Goal: Navigation & Orientation: Understand site structure

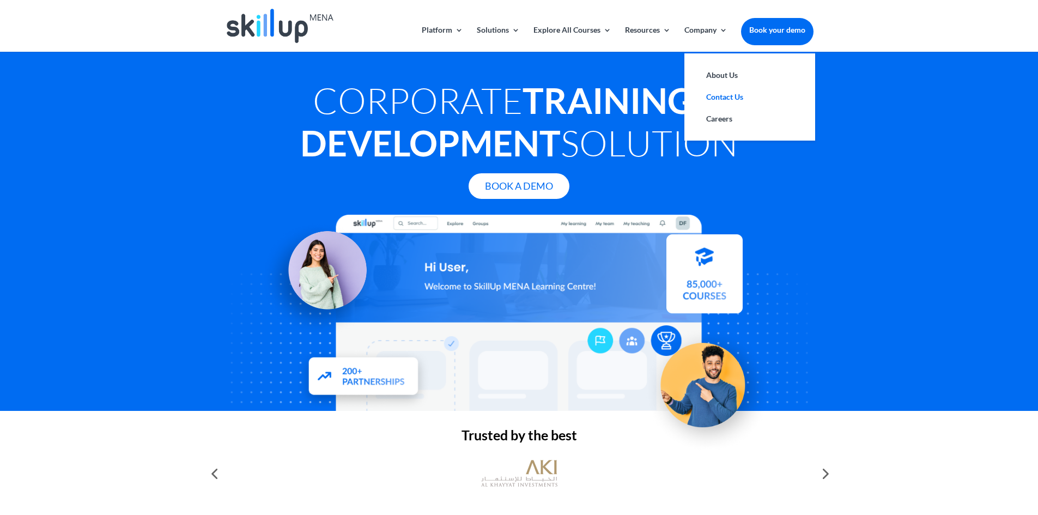
click at [728, 94] on link "Contact Us" at bounding box center [749, 97] width 109 height 22
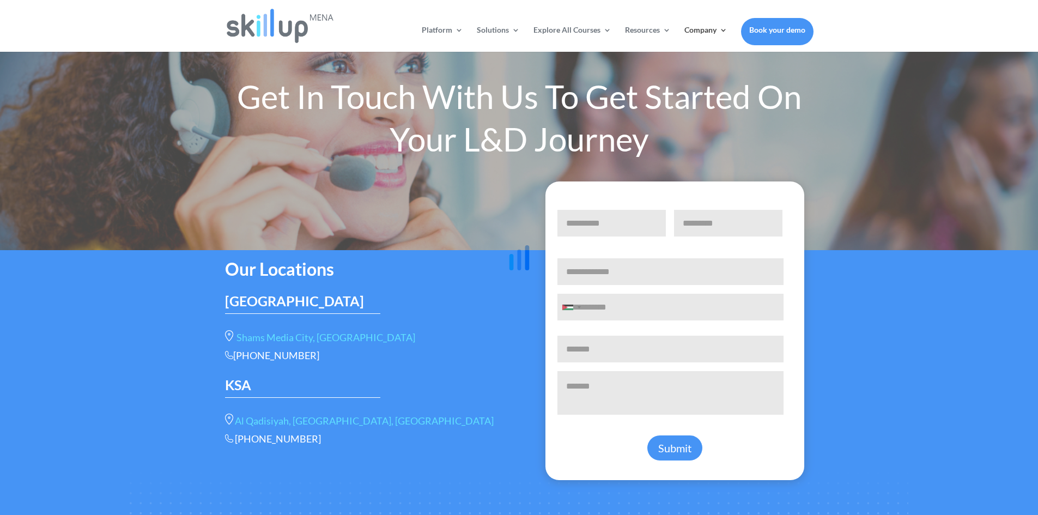
scroll to position [54, 0]
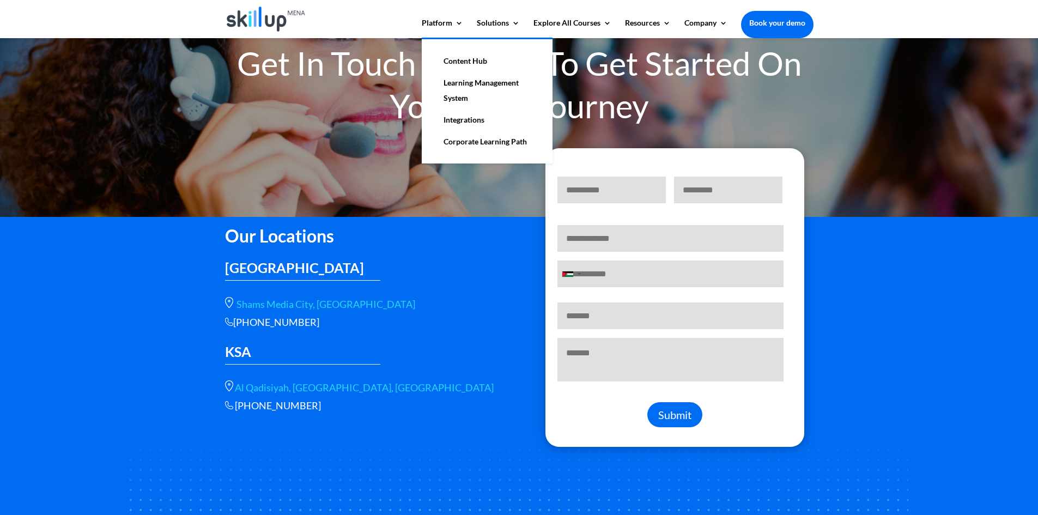
click at [456, 61] on link "Content Hub" at bounding box center [487, 61] width 109 height 22
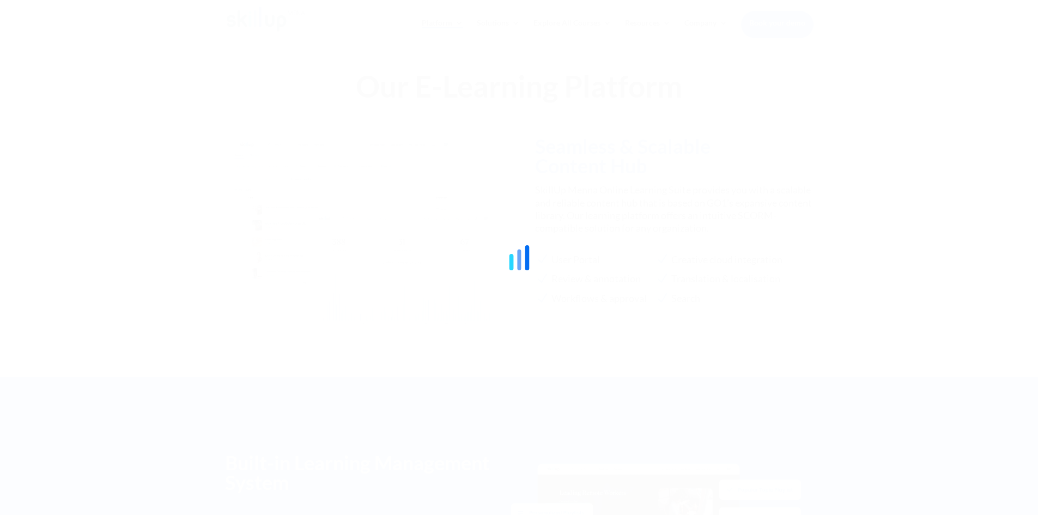
scroll to position [992, 0]
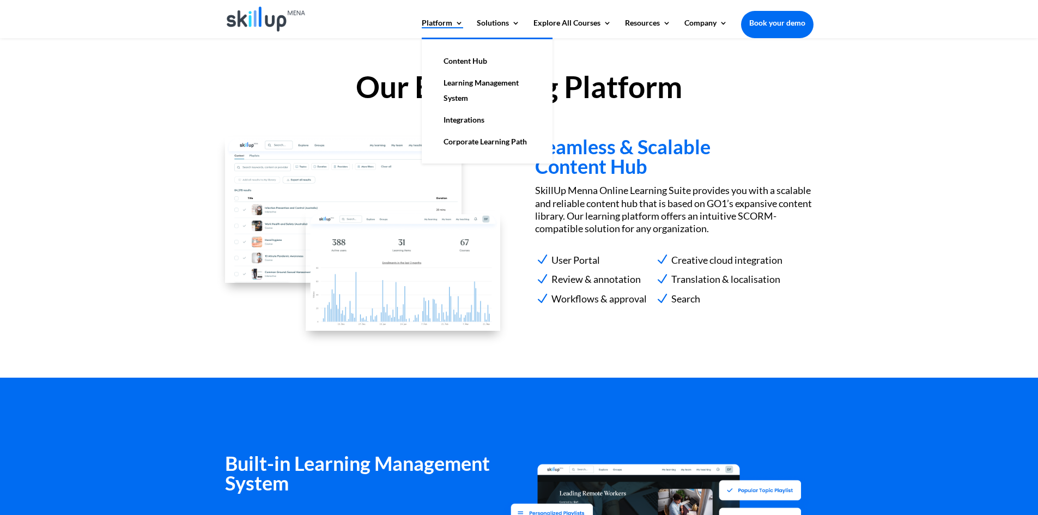
click at [444, 25] on link "Platform" at bounding box center [442, 28] width 41 height 19
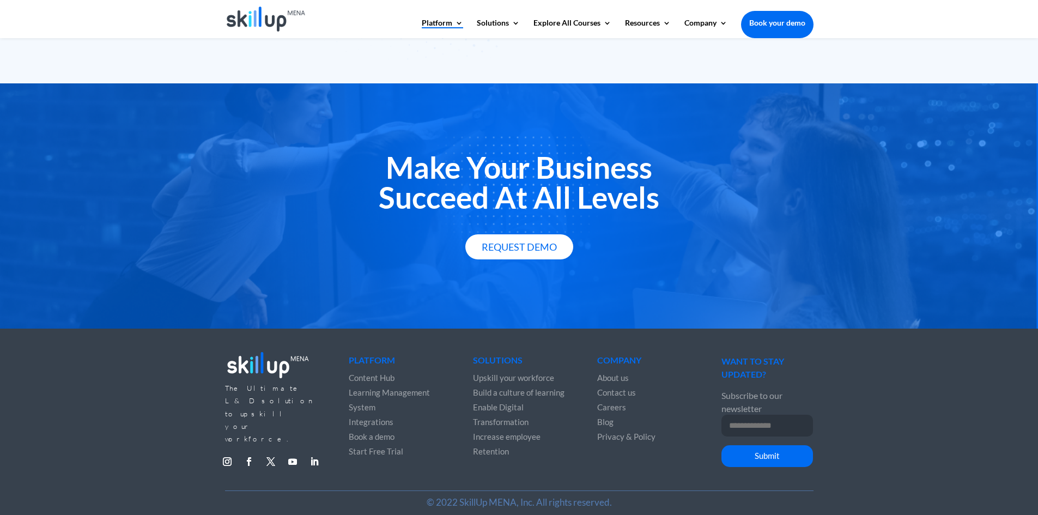
scroll to position [1876, 0]
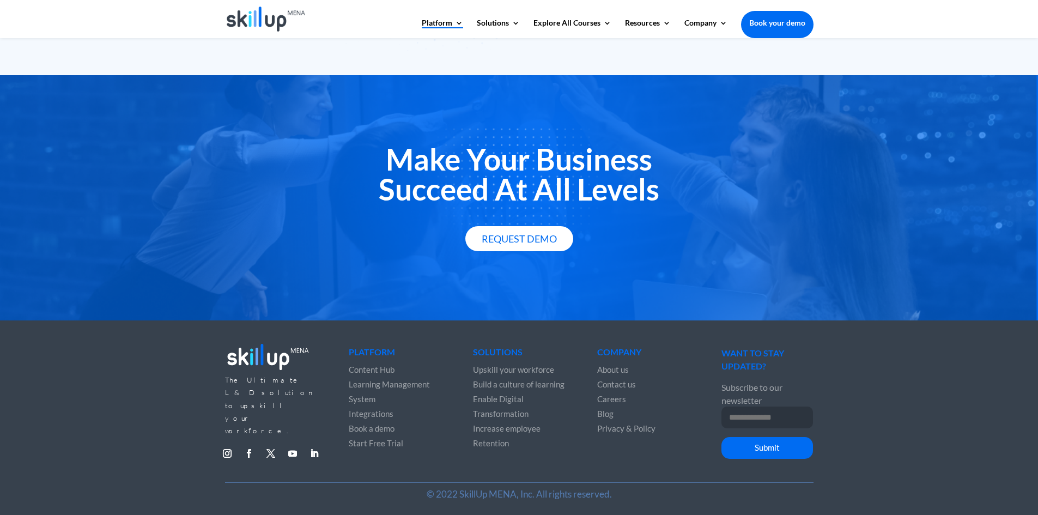
click at [612, 368] on span "About us" at bounding box center [613, 370] width 32 height 10
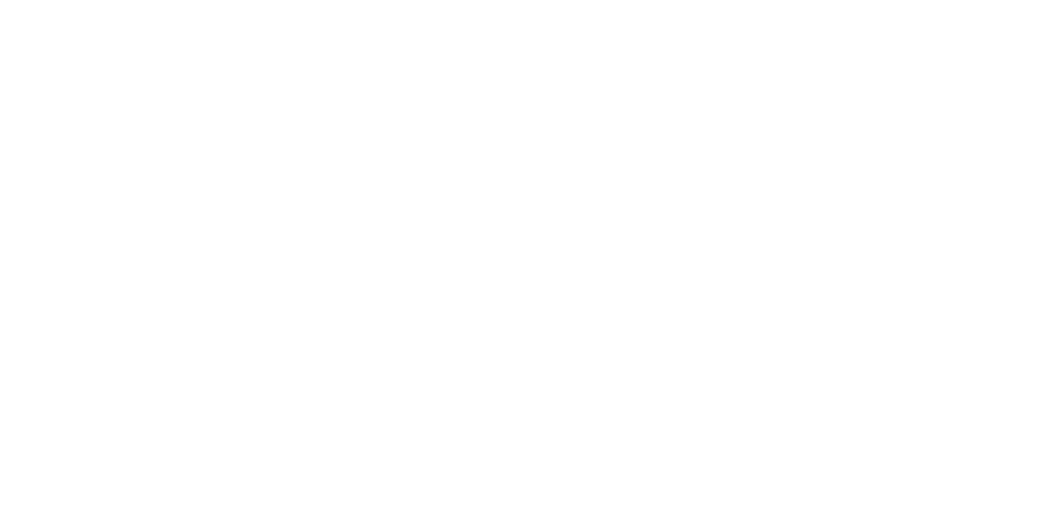
scroll to position [180, 0]
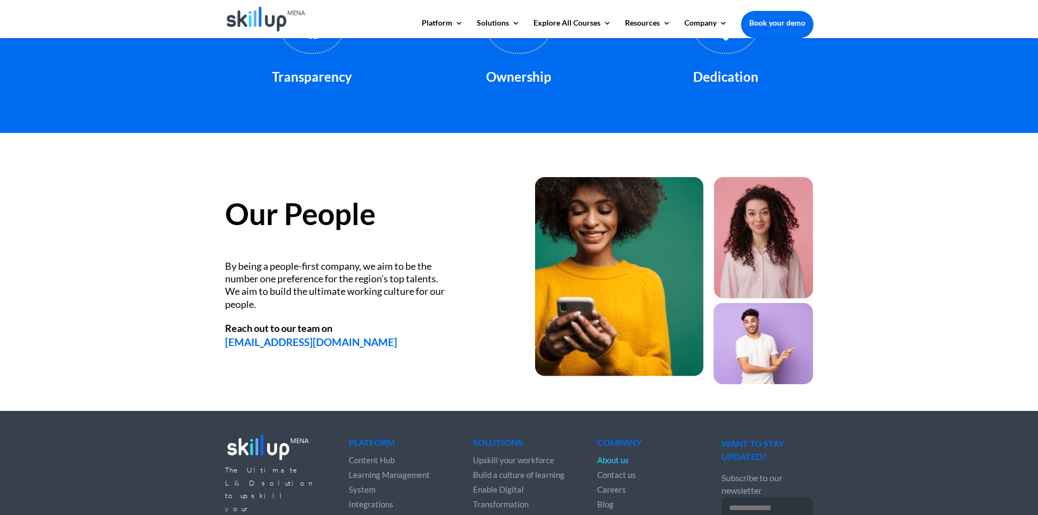
scroll to position [1398, 0]
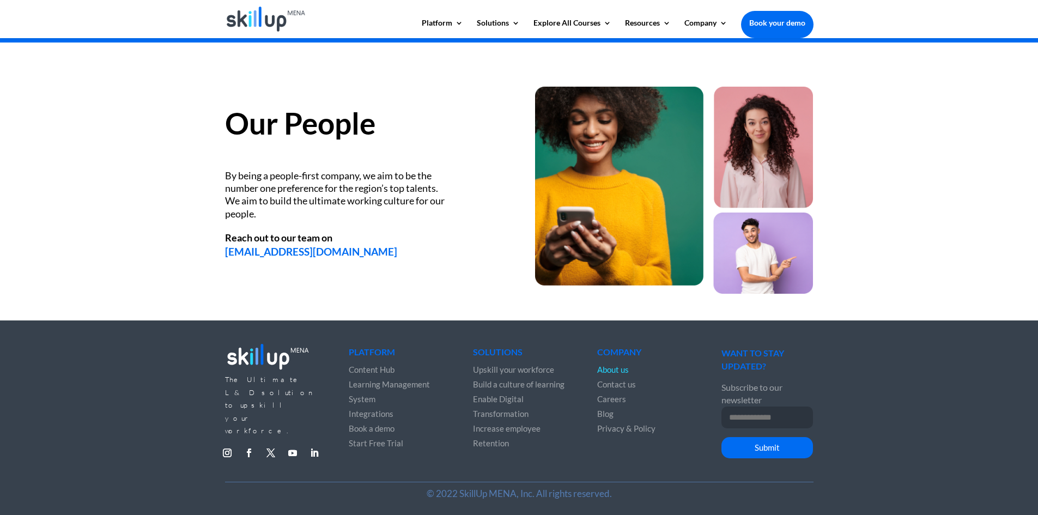
click at [354, 385] on span "Learning Management System" at bounding box center [389, 391] width 81 height 25
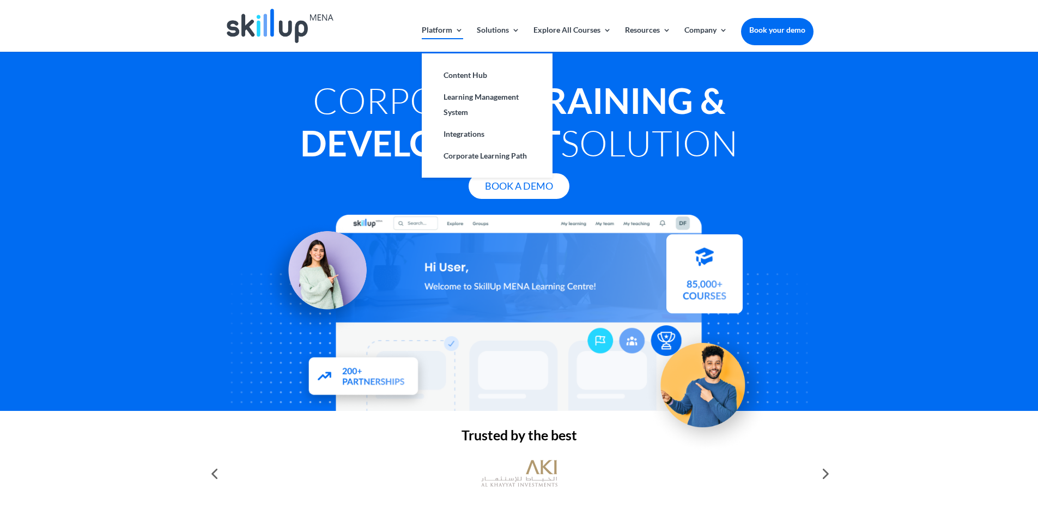
click at [441, 31] on link "Platform" at bounding box center [442, 39] width 41 height 26
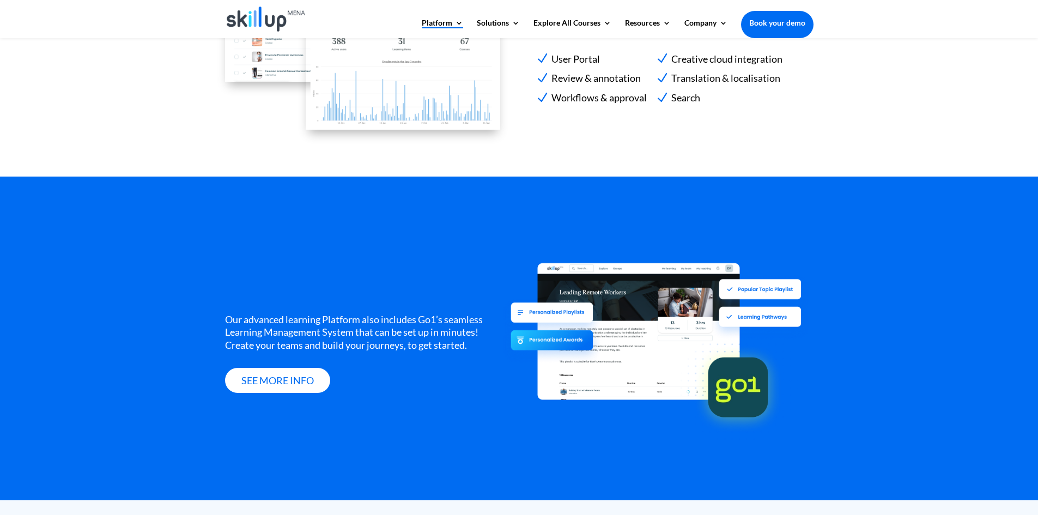
scroll to position [1362, 0]
